Goal: Find specific page/section: Find specific page/section

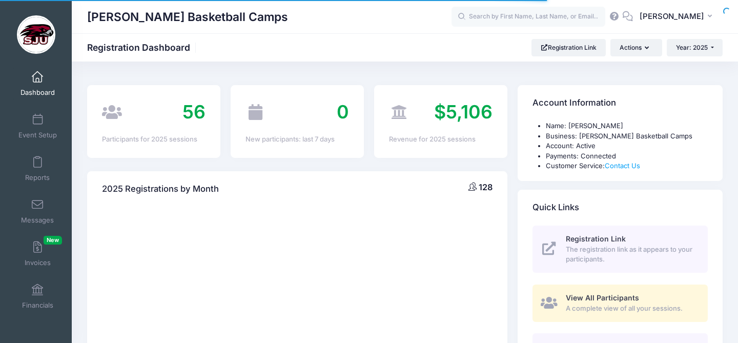
select select
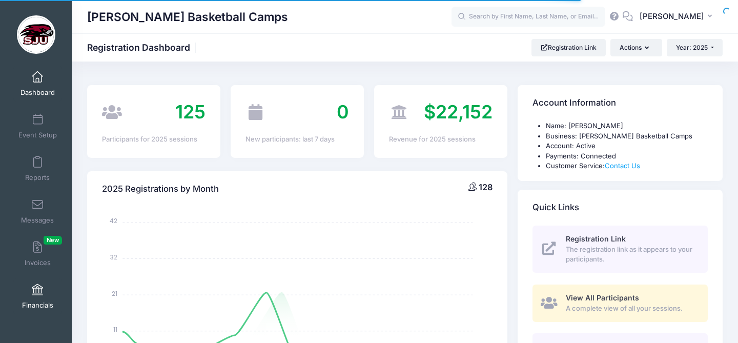
click at [37, 292] on span at bounding box center [37, 289] width 0 height 11
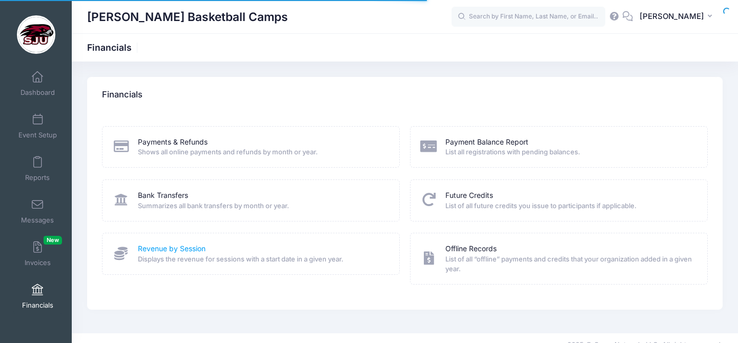
scroll to position [14, 0]
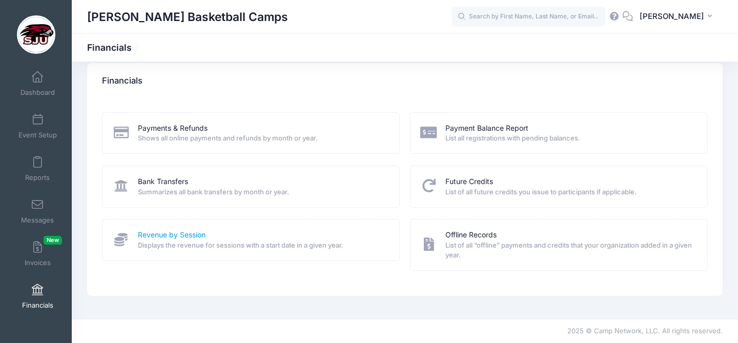
click at [169, 233] on link "Revenue by Session" at bounding box center [172, 235] width 68 height 11
